Goal: Task Accomplishment & Management: Manage account settings

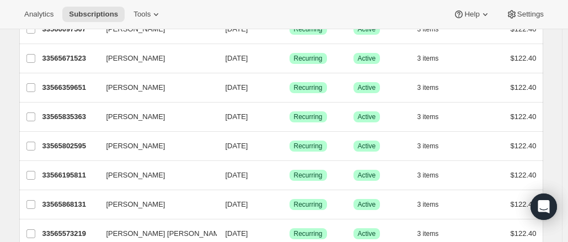
scroll to position [1399, 0]
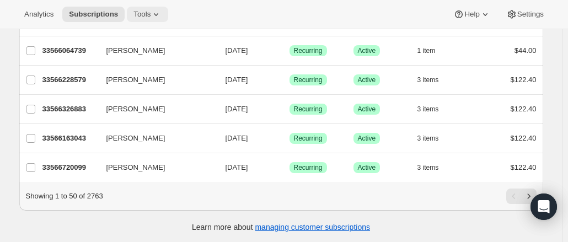
click at [156, 12] on icon at bounding box center [155, 14] width 11 height 11
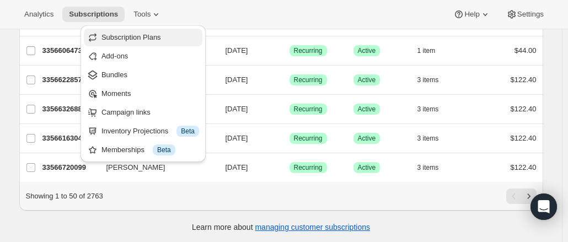
click at [138, 39] on span "Subscription Plans" at bounding box center [131, 37] width 60 height 8
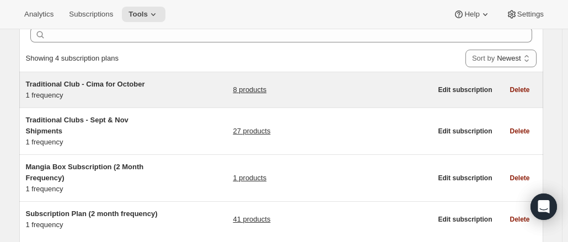
scroll to position [58, 0]
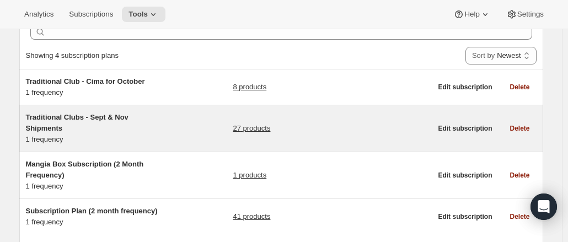
click at [104, 116] on span "Traditional Clubs - Sept & Nov Shipments" at bounding box center [77, 122] width 103 height 19
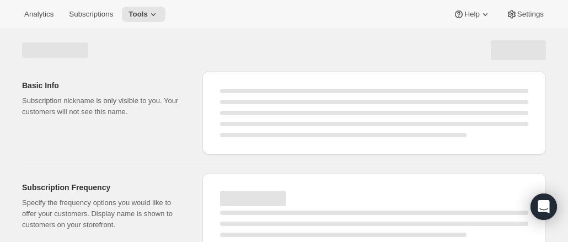
select select "WEEK"
select select "MONTH"
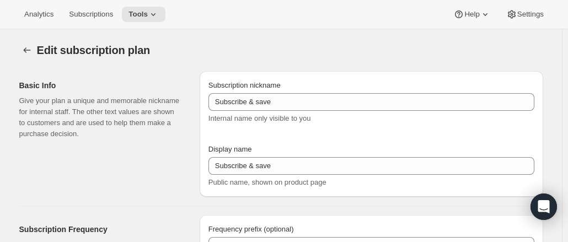
type input "Traditional Clubs - Sept & Nov Shipments"
type input "Join the club"
type input "Delivers quarterly"
type input "3"
select select "MONTH"
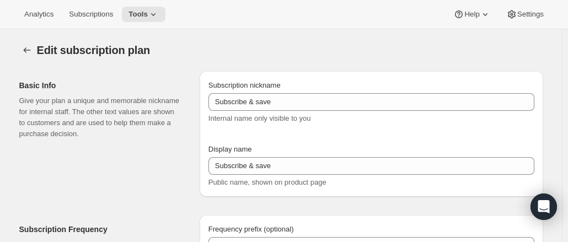
type input "(Sept, Nov)"
checkbox input "true"
select select "YEARDAY"
select select "9"
select select "10"
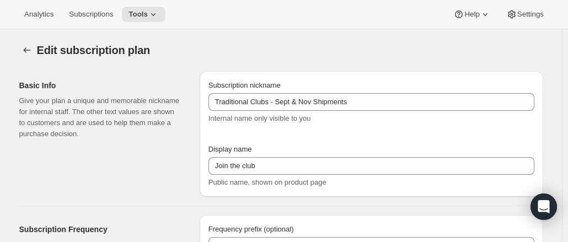
select select "11"
select select "5"
select select "2"
select select "4"
click at [535, 11] on span "Settings" at bounding box center [530, 14] width 26 height 9
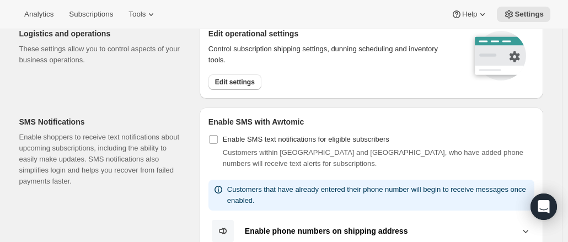
scroll to position [125, 0]
